Goal: Task Accomplishment & Management: Complete application form

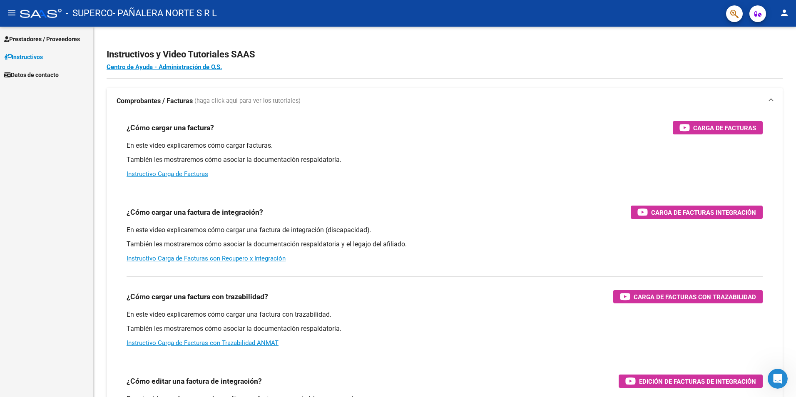
click at [50, 37] on span "Prestadores / Proveedores" at bounding box center [42, 39] width 76 height 9
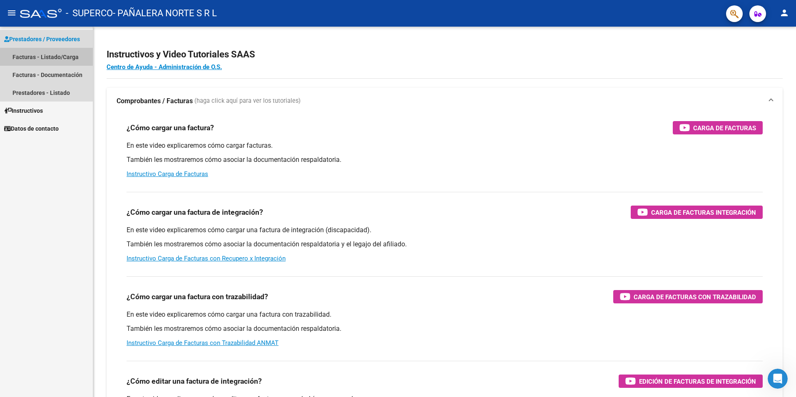
click at [55, 58] on link "Facturas - Listado/Carga" at bounding box center [46, 57] width 93 height 18
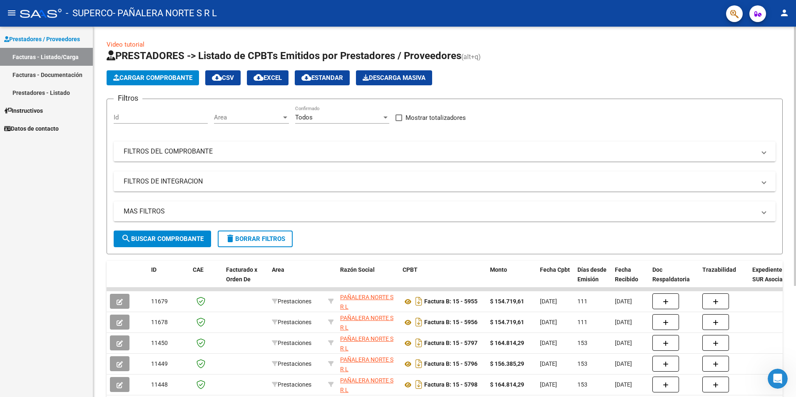
click at [164, 73] on button "Cargar Comprobante" at bounding box center [153, 77] width 92 height 15
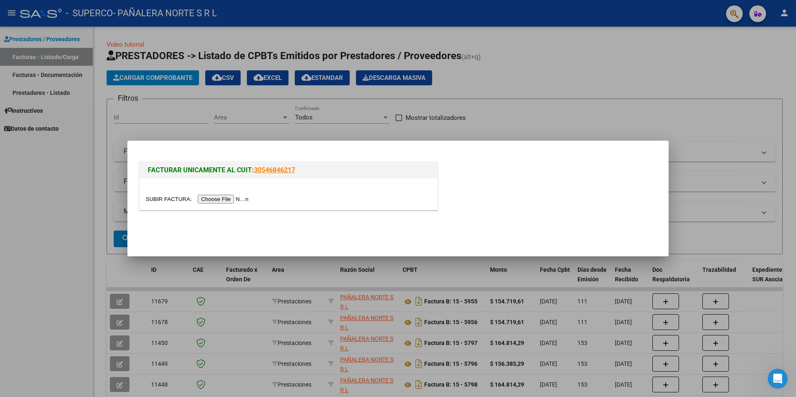
click at [225, 200] on input "file" at bounding box center [198, 199] width 105 height 9
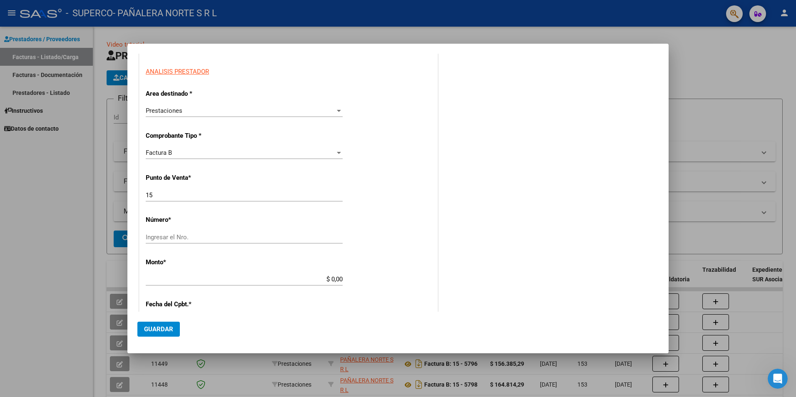
scroll to position [125, 0]
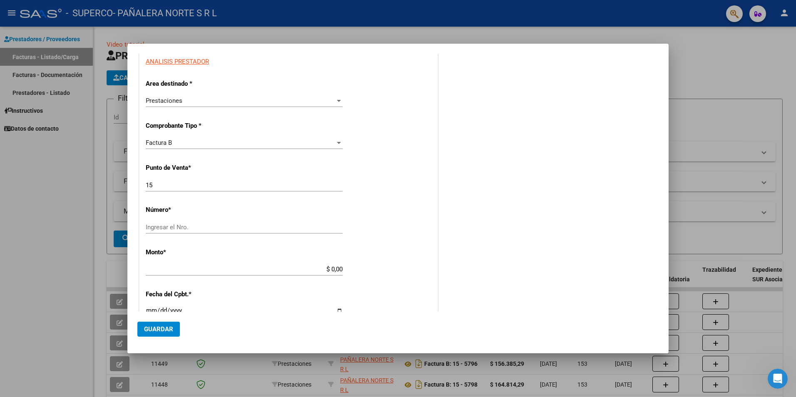
click at [253, 220] on div "CUIT * 30-67742062-2 Ingresar CUIT ANALISIS PRESTADOR Area destinado * Prestaci…" at bounding box center [288, 265] width 298 height 527
click at [242, 222] on div "Ingresar el Nro." at bounding box center [244, 227] width 197 height 12
type input "6698"
type input "$ 174.825,01"
type input "[DATE]"
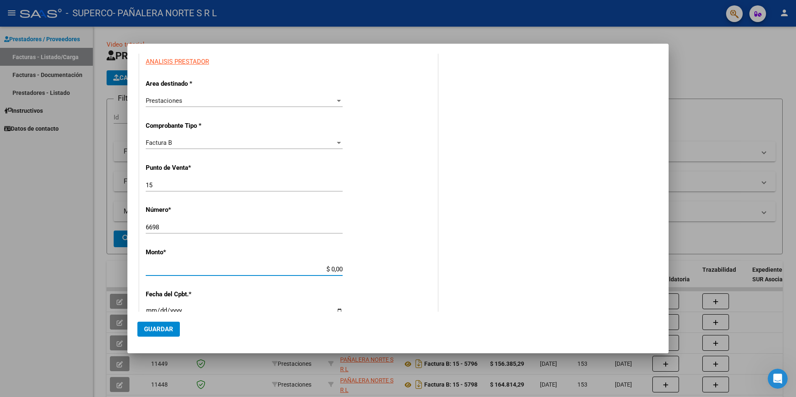
type input "75332290756193"
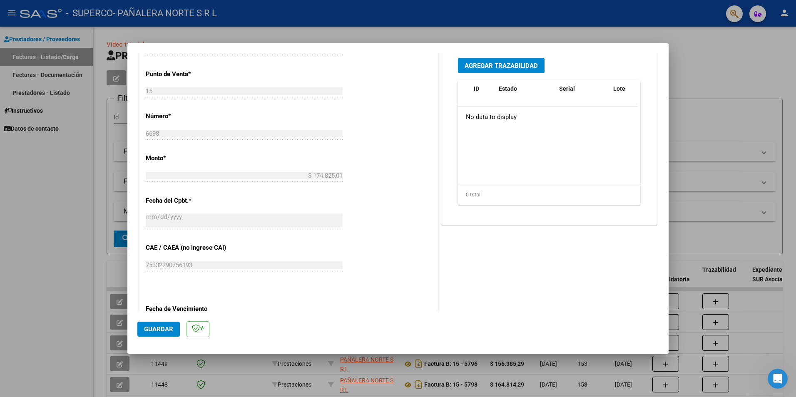
scroll to position [375, 0]
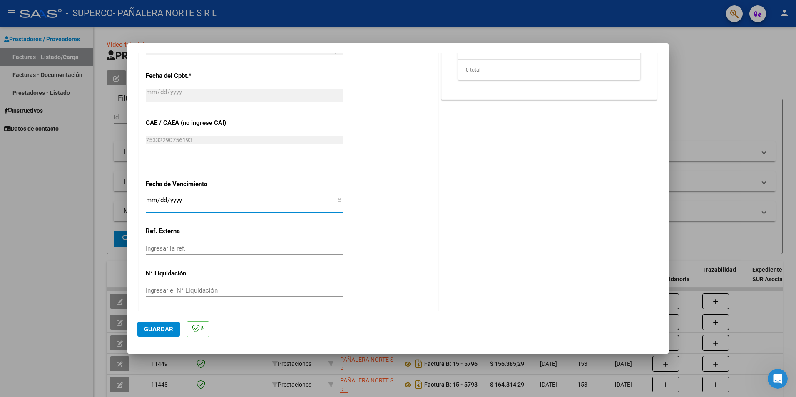
click at [154, 199] on input "Ingresar la fecha" at bounding box center [244, 203] width 197 height 13
type input "[DATE]"
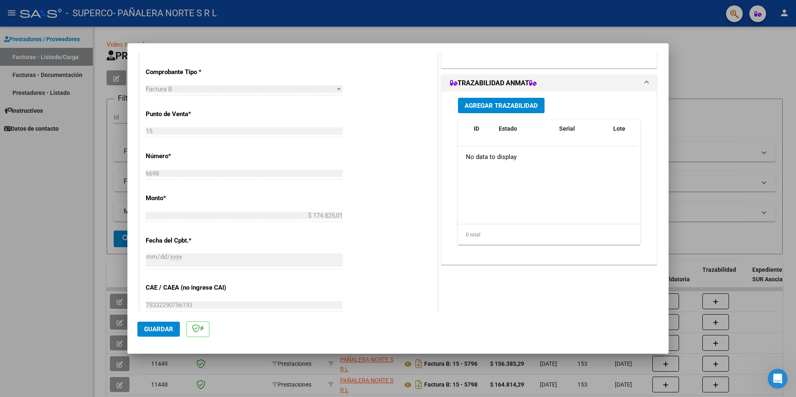
scroll to position [376, 0]
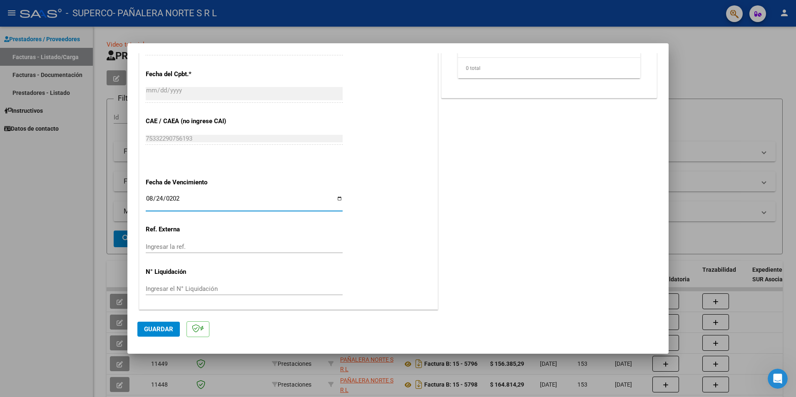
click at [155, 325] on button "Guardar" at bounding box center [158, 329] width 42 height 15
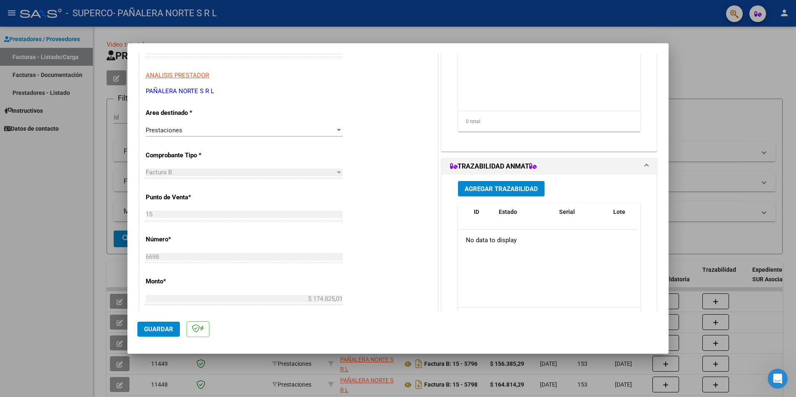
scroll to position [0, 0]
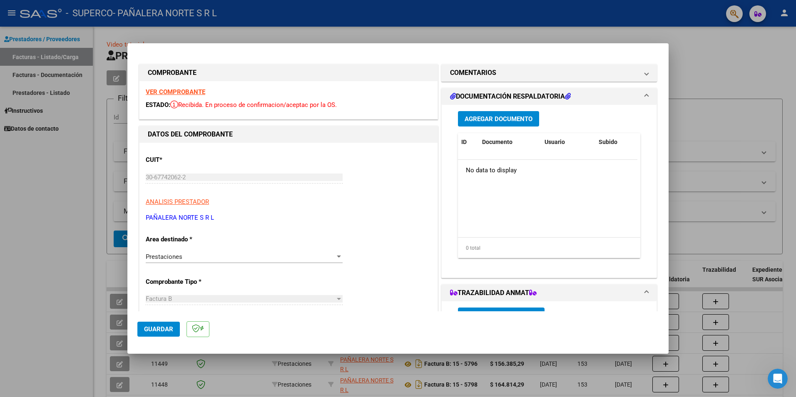
click at [779, 61] on div at bounding box center [398, 198] width 796 height 397
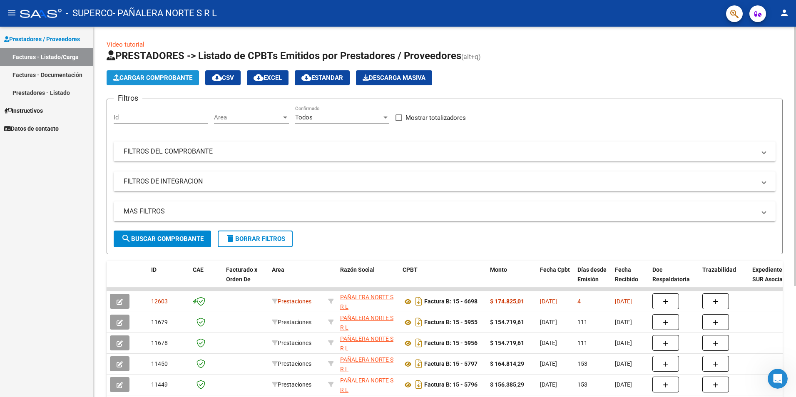
click at [151, 75] on span "Cargar Comprobante" at bounding box center [152, 77] width 79 height 7
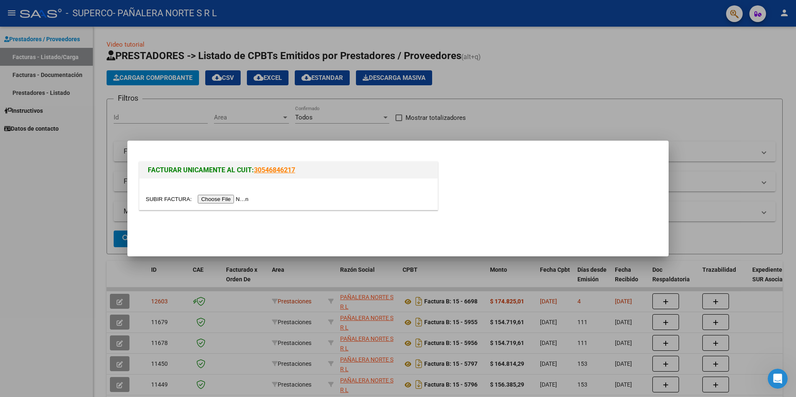
click at [231, 196] on input "file" at bounding box center [198, 199] width 105 height 9
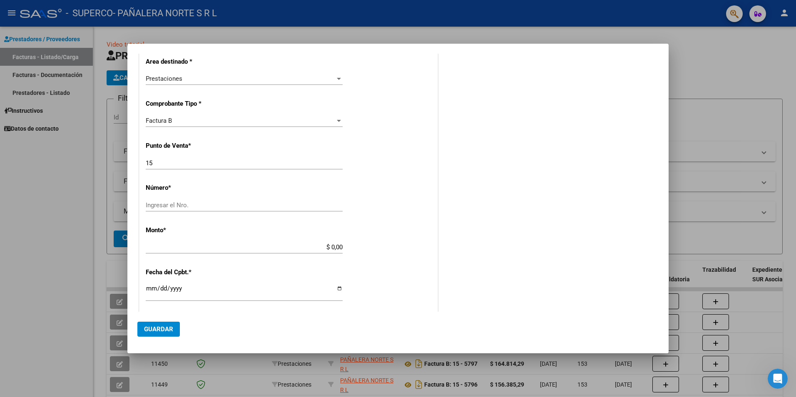
scroll to position [166, 0]
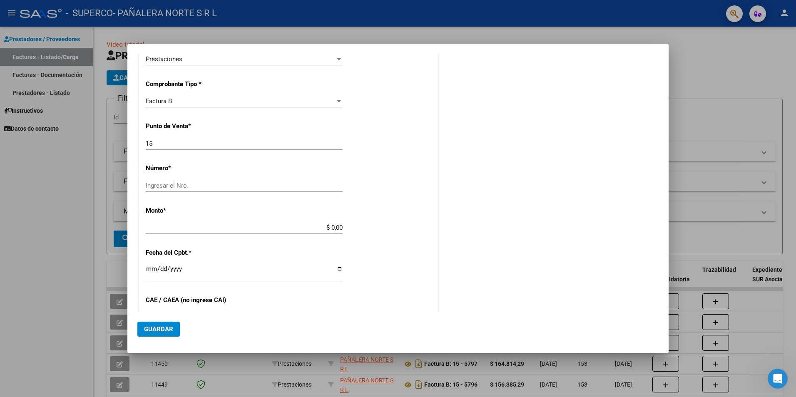
click at [218, 184] on input "Ingresar el Nro." at bounding box center [244, 185] width 197 height 7
type input "6697"
type input "$ 174.825,01"
type input "[DATE]"
type input "75332290465762"
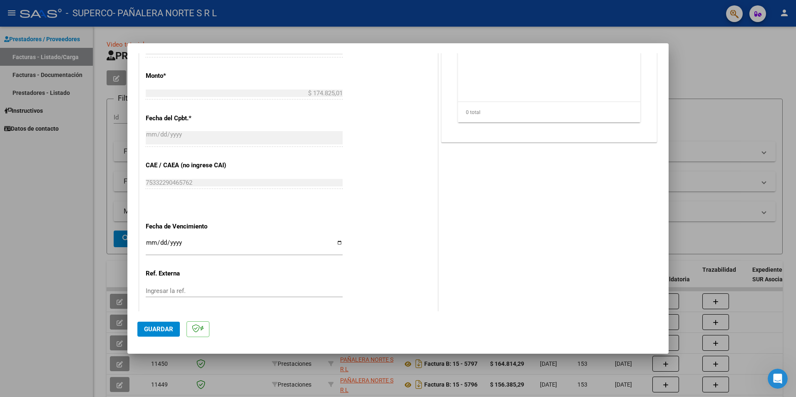
scroll to position [333, 0]
click at [153, 241] on input "Ingresar la fecha" at bounding box center [244, 245] width 197 height 13
type input "[DATE]"
click at [157, 328] on span "Guardar" at bounding box center [158, 328] width 29 height 7
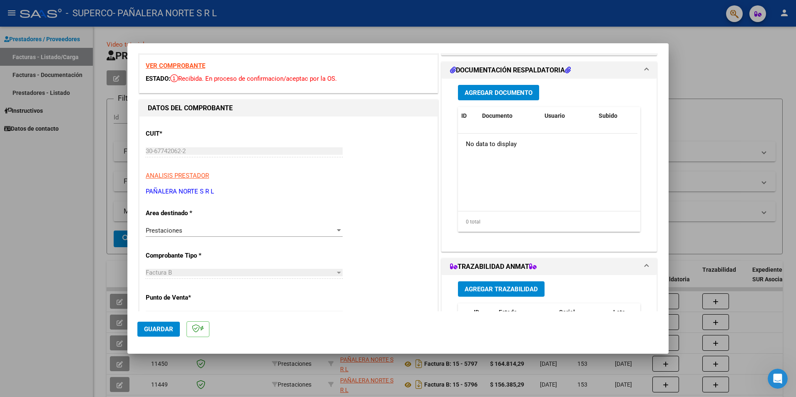
scroll to position [0, 0]
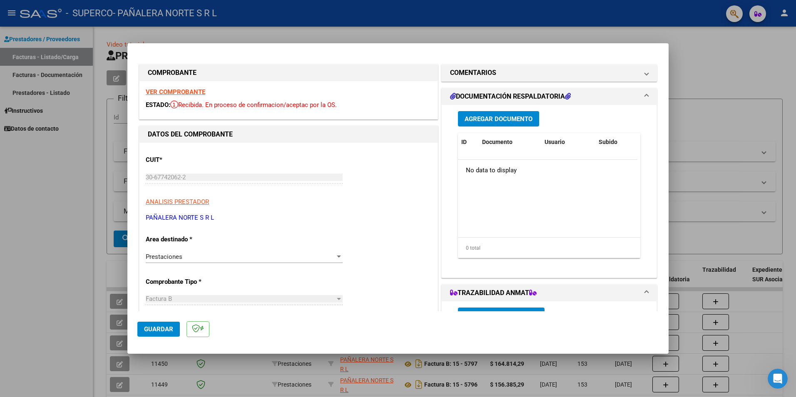
click at [166, 333] on span "Guardar" at bounding box center [158, 328] width 29 height 7
click at [686, 30] on div at bounding box center [398, 198] width 796 height 397
